Goal: Find specific page/section: Find specific page/section

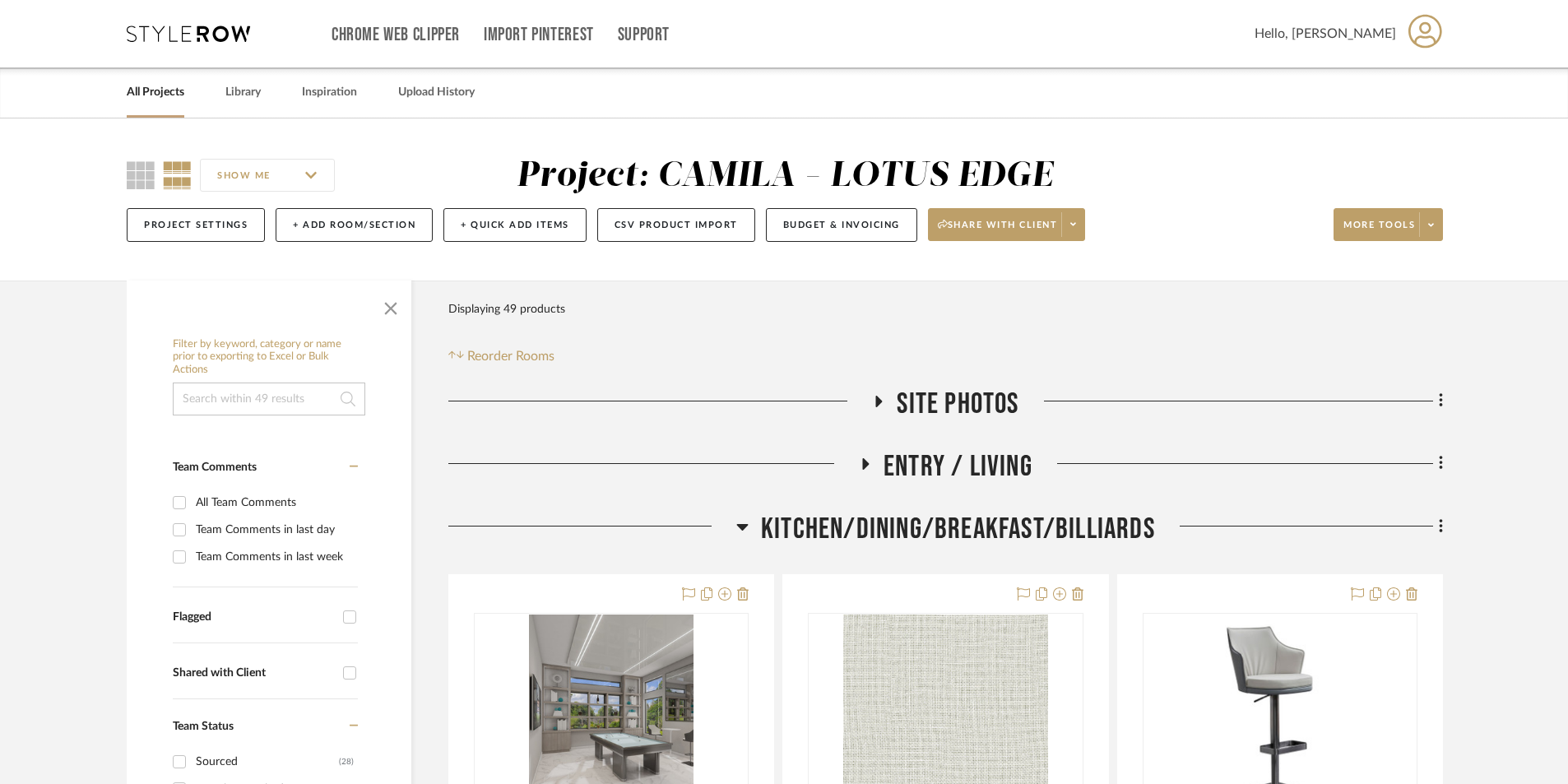
click at [124, 89] on div "All Projects Library Inspiration Upload History" at bounding box center [784, 92] width 1365 height 50
click at [157, 93] on link "All Projects" at bounding box center [156, 92] width 58 height 22
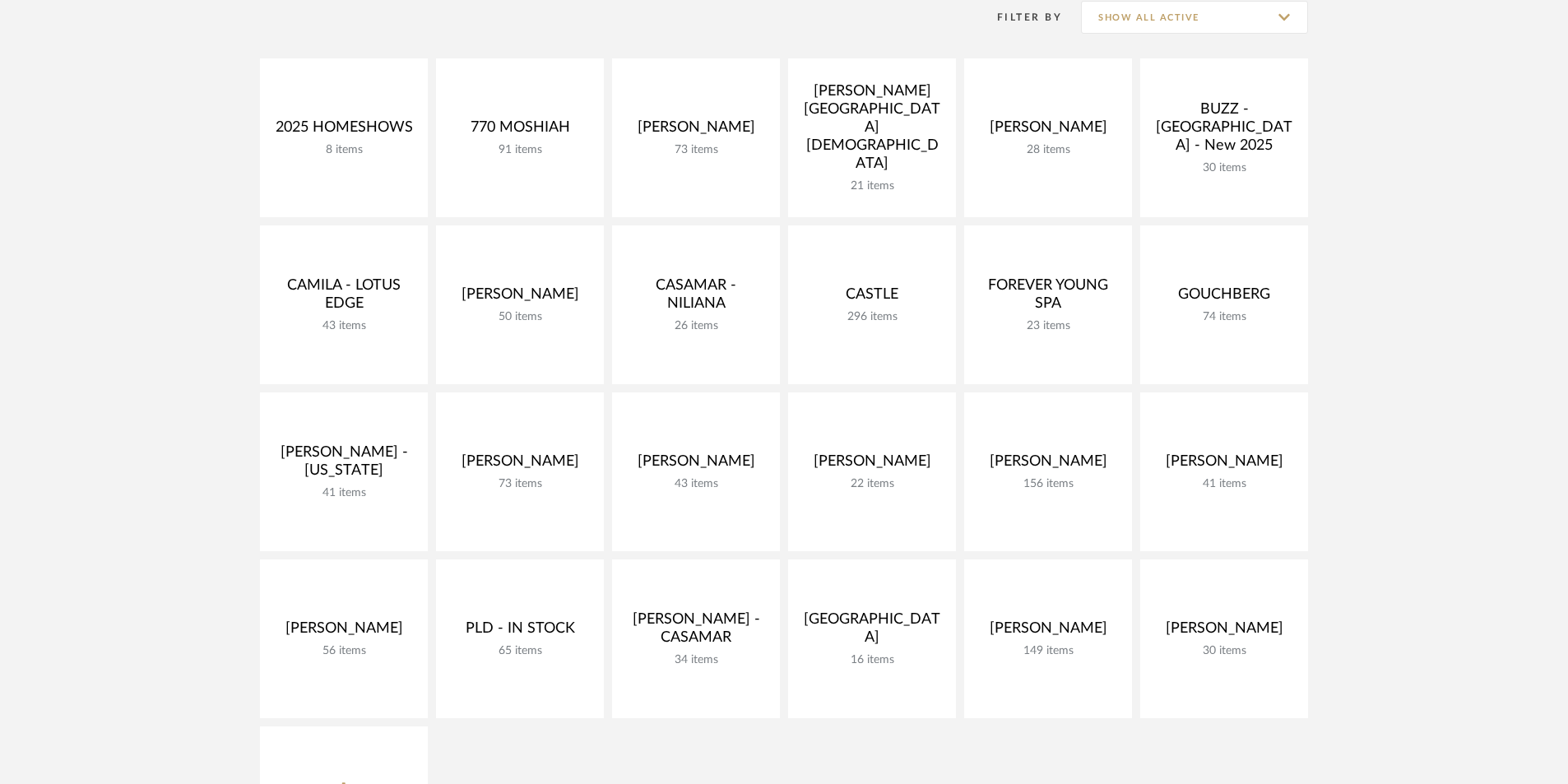
scroll to position [384, 0]
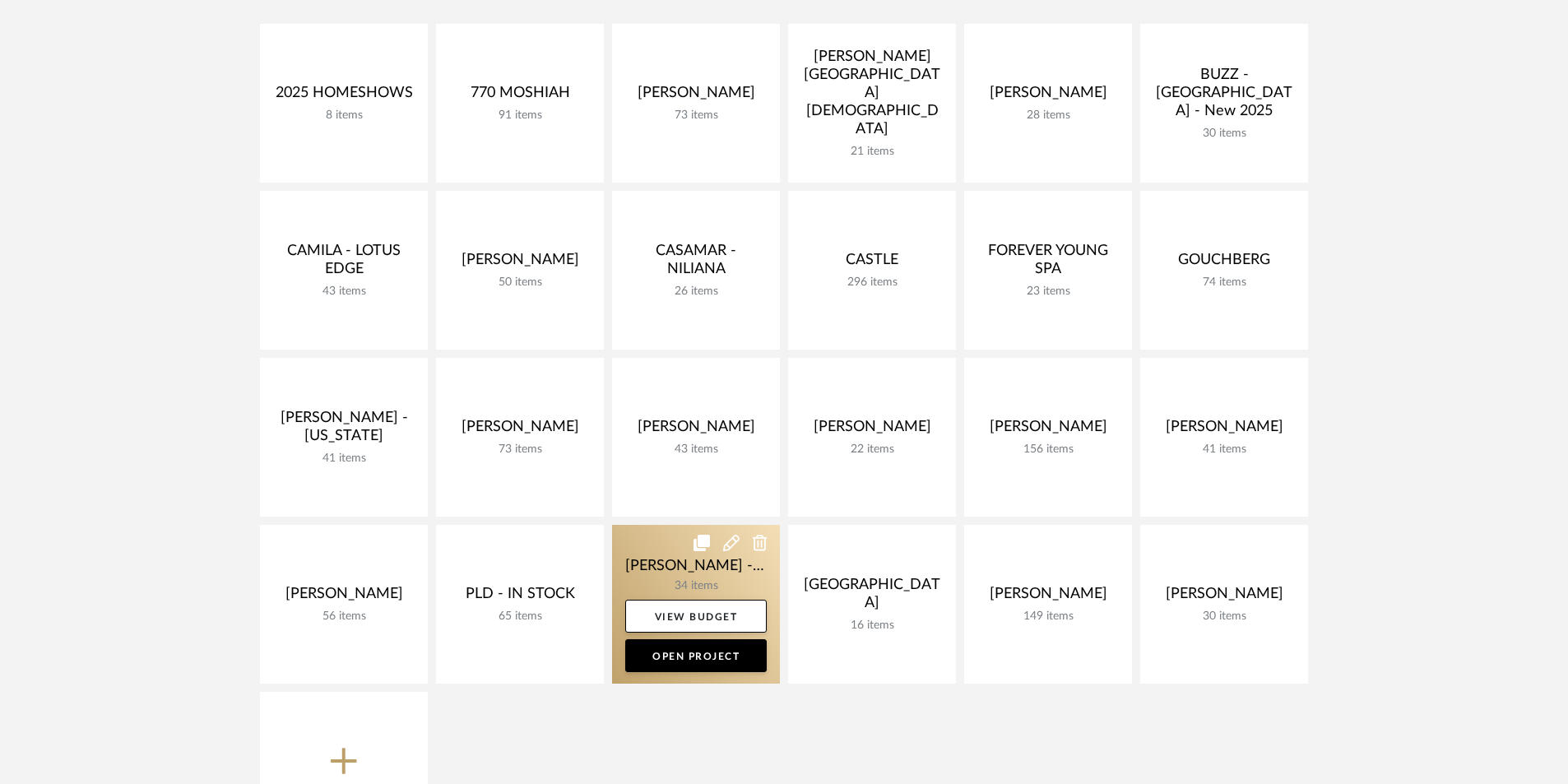
click at [663, 585] on link at bounding box center [696, 603] width 168 height 159
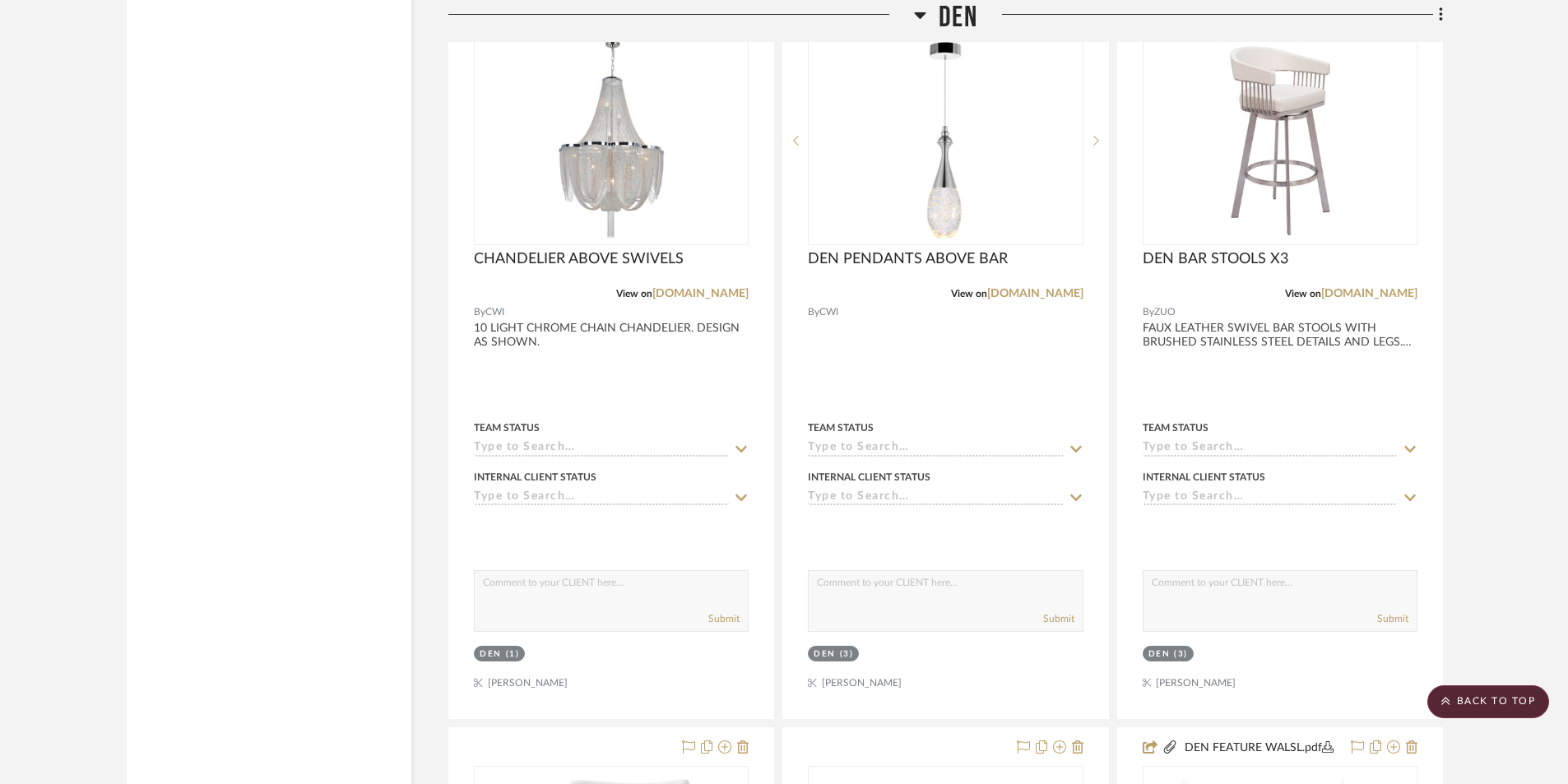
scroll to position [5757, 0]
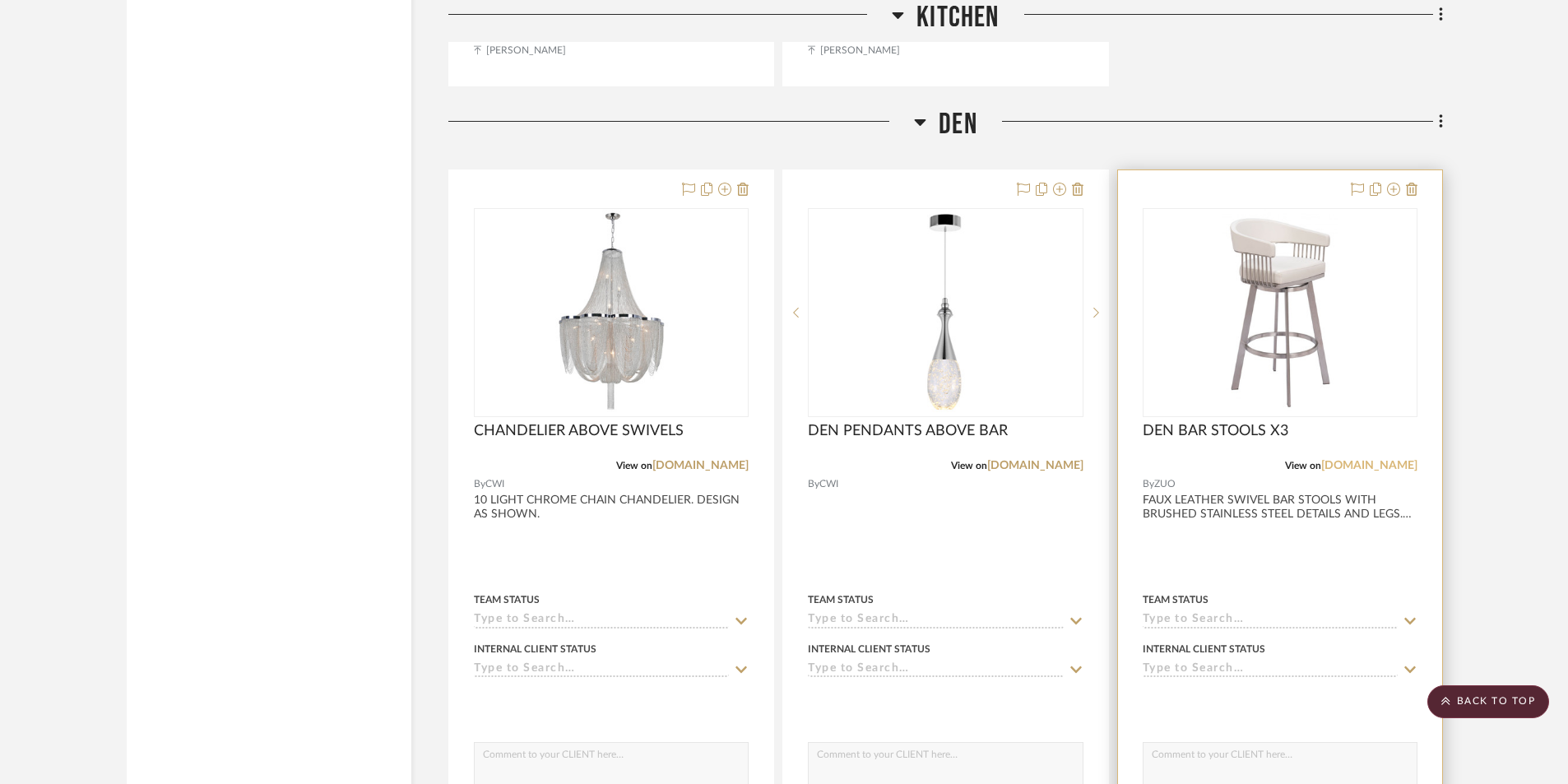
click at [1392, 460] on link "zuomod.com" at bounding box center [1370, 466] width 97 height 12
